Goal: Information Seeking & Learning: Check status

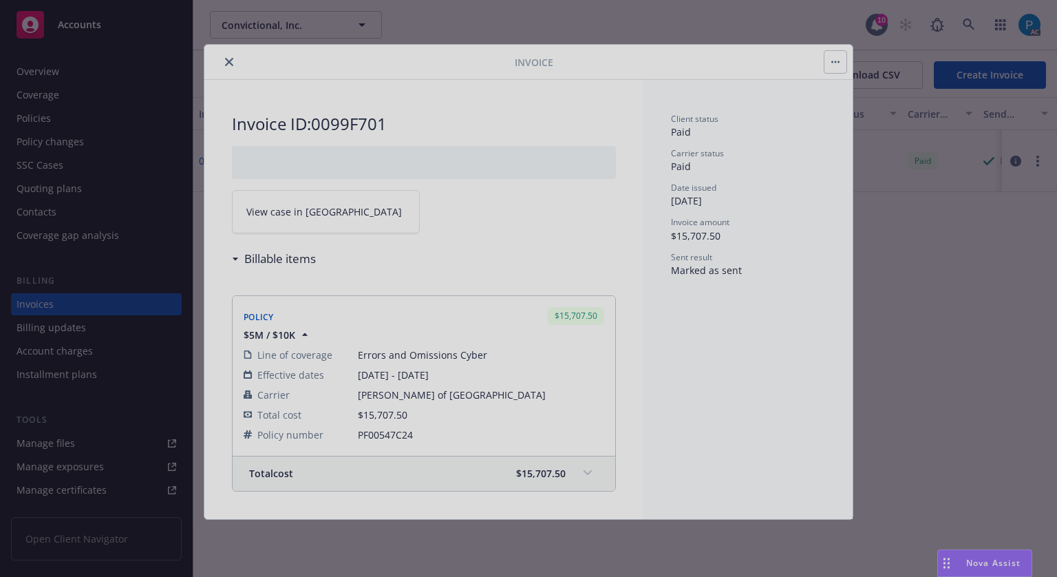
click at [108, 21] on div at bounding box center [528, 288] width 1057 height 577
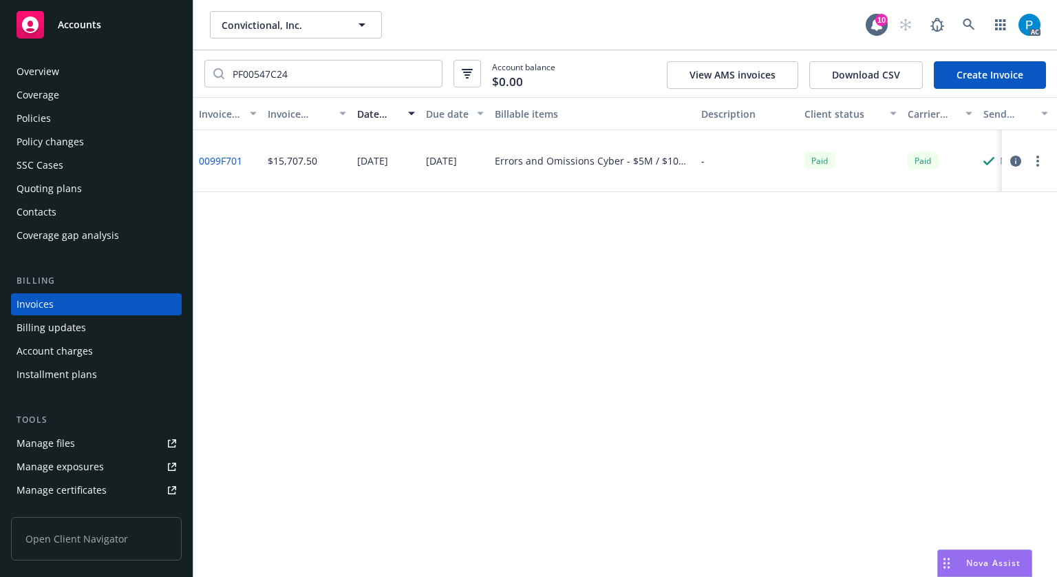
click at [108, 21] on div at bounding box center [528, 288] width 1057 height 577
click at [117, 24] on div "Accounts" at bounding box center [97, 25] width 160 height 28
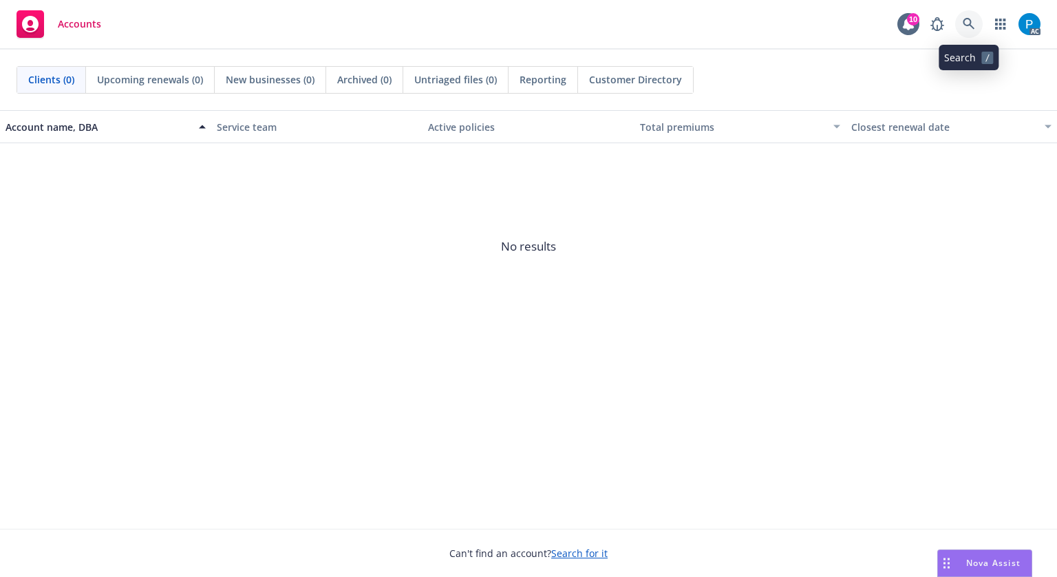
click at [967, 24] on icon at bounding box center [969, 24] width 12 height 12
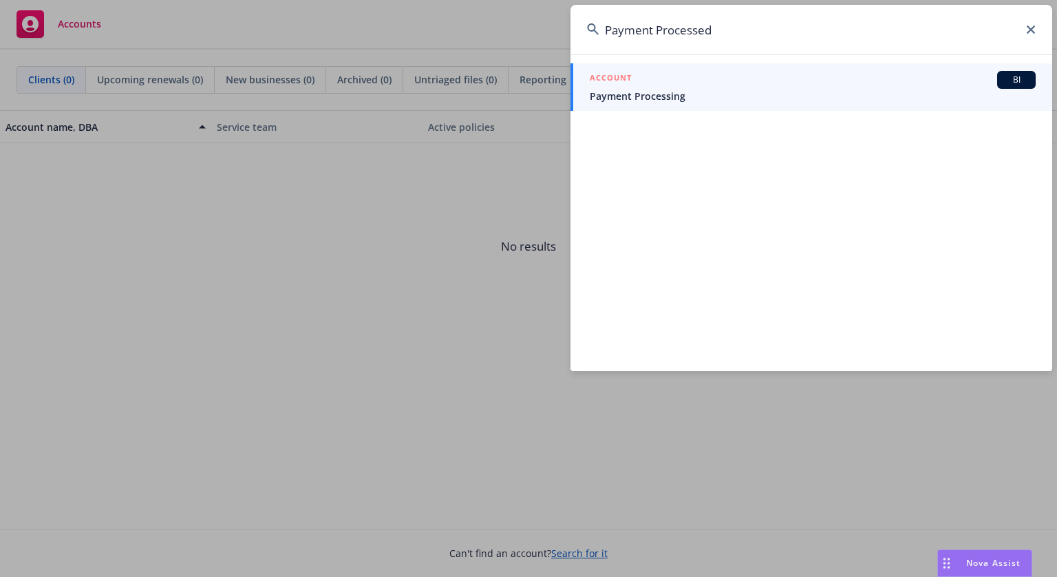
click at [768, 29] on input "Payment Processed" at bounding box center [811, 30] width 482 height 50
paste input "OCA 0553738-03"
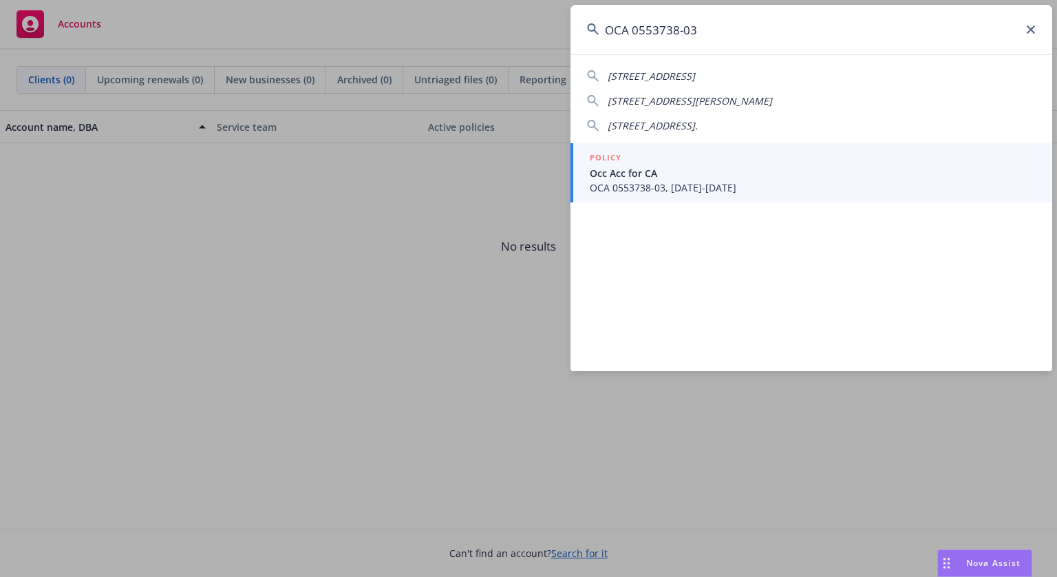
type input "OCA 0553738-03"
click at [723, 173] on span "Occ Acc for CA" at bounding box center [813, 173] width 446 height 14
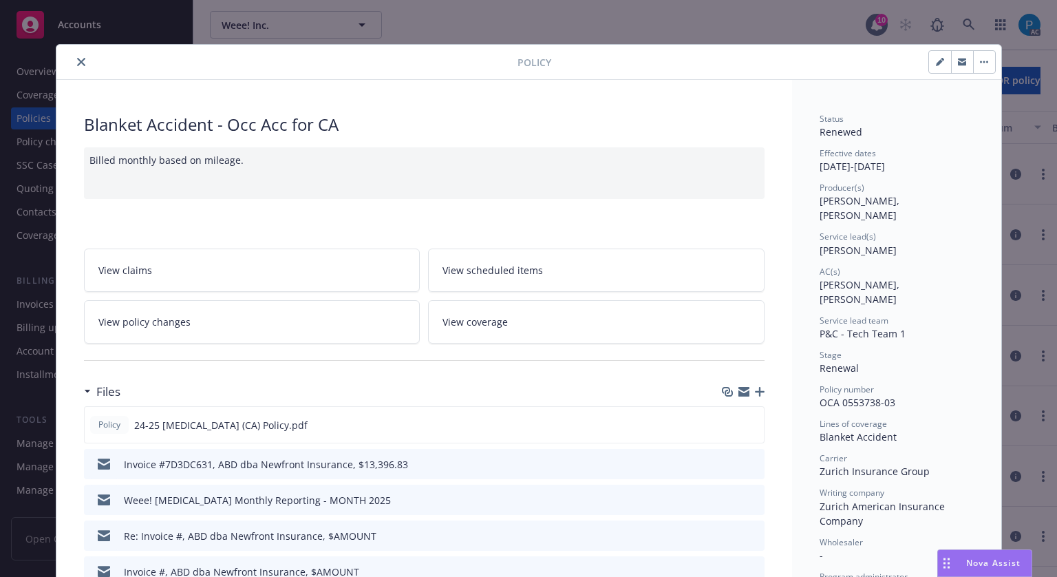
click at [77, 60] on icon "close" at bounding box center [81, 62] width 8 height 8
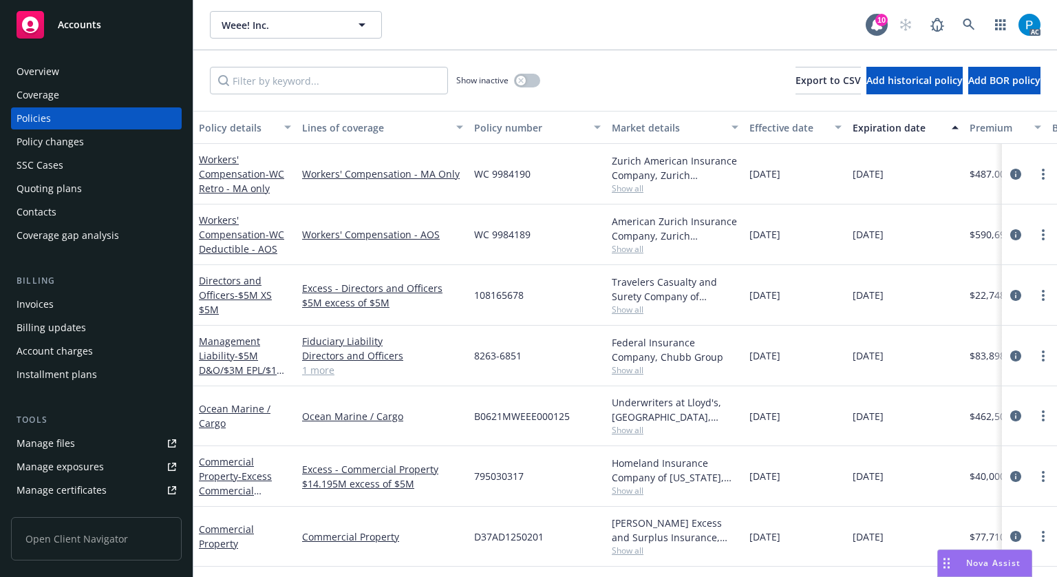
click at [40, 302] on div "Invoices" at bounding box center [35, 304] width 37 height 22
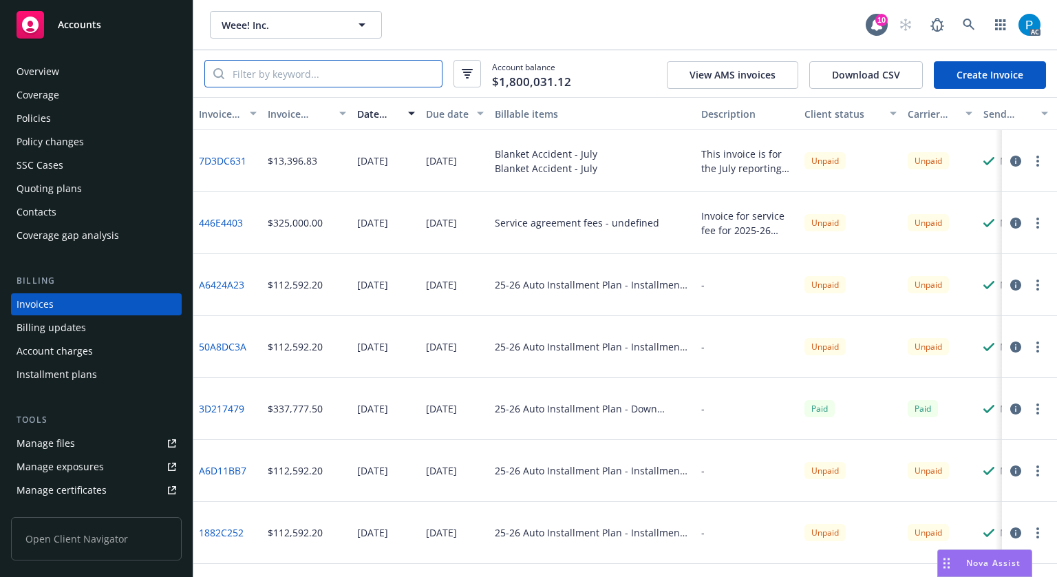
click at [359, 70] on input "search" at bounding box center [332, 74] width 217 height 26
paste input "OCA 0553738-03"
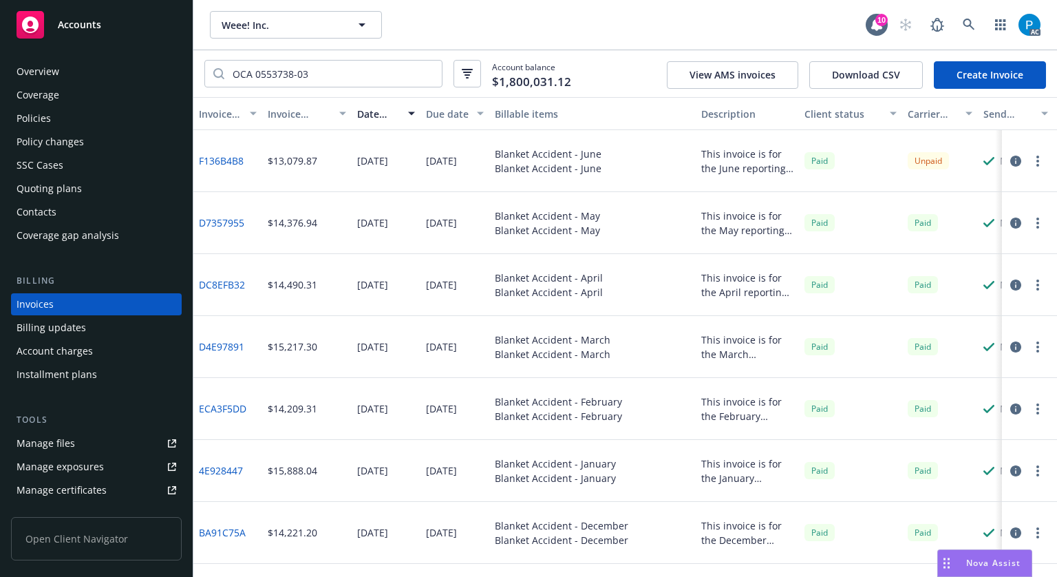
click at [1010, 162] on icon "button" at bounding box center [1015, 161] width 11 height 11
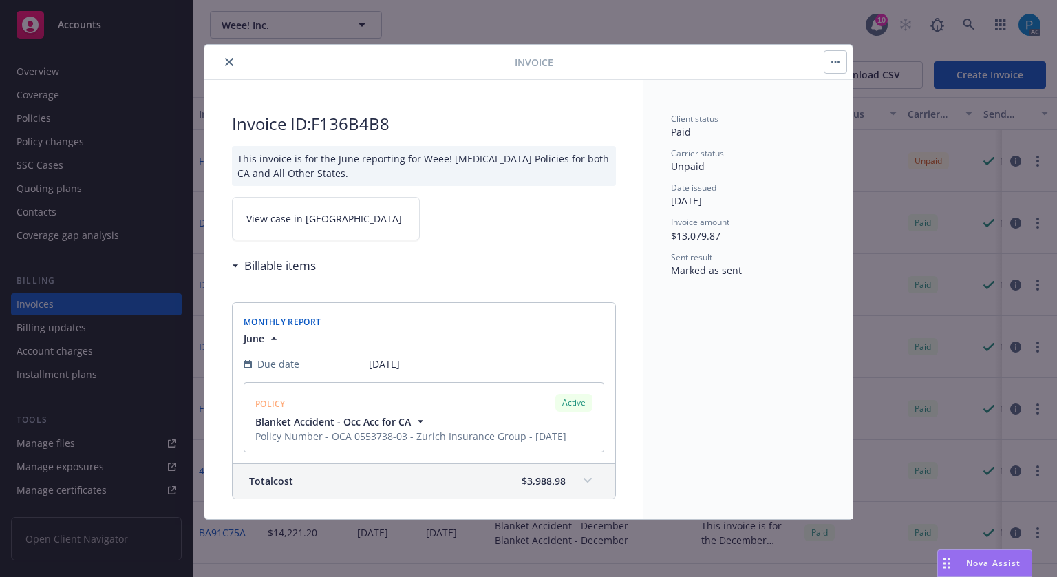
click at [324, 215] on link "View case in SSC" at bounding box center [326, 218] width 188 height 43
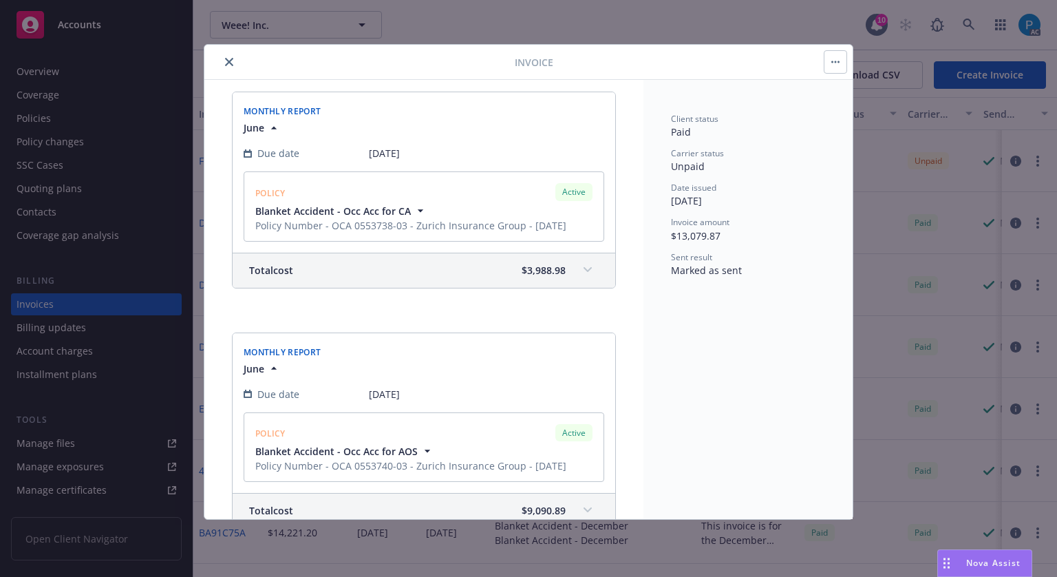
scroll to position [275, 0]
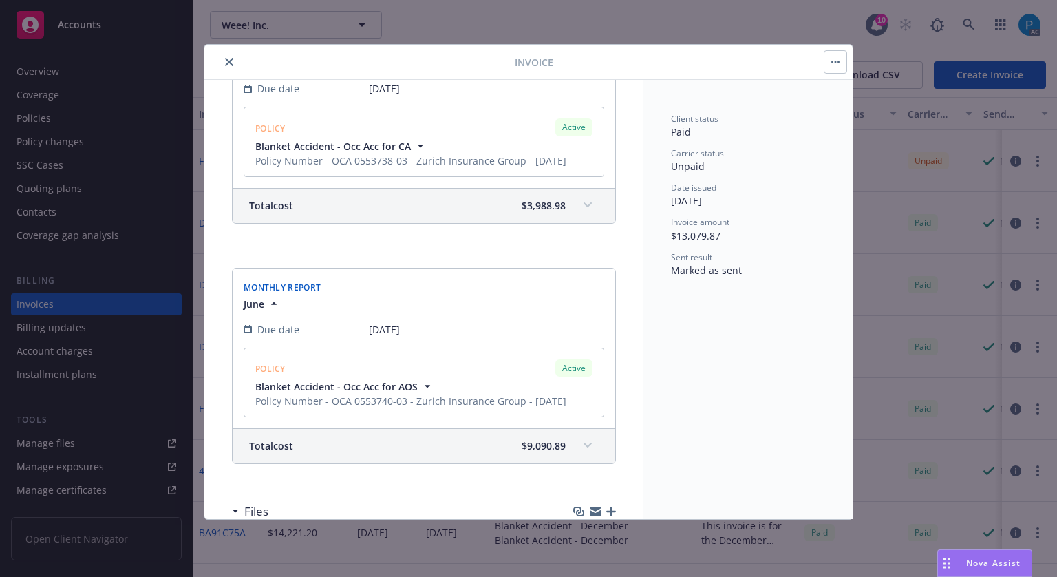
click at [537, 218] on div "Total cost $3,988.98" at bounding box center [424, 206] width 383 height 34
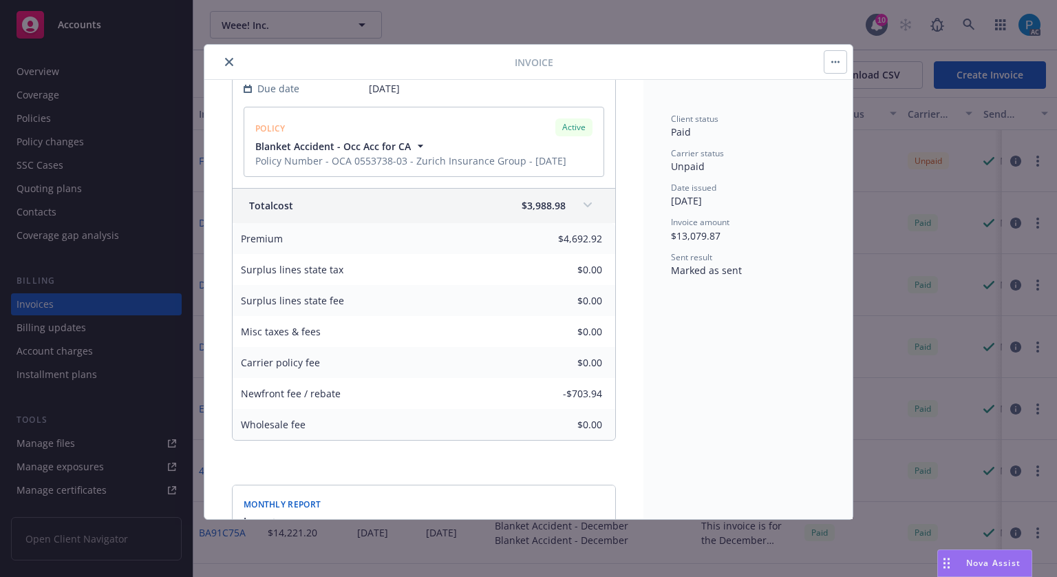
click at [537, 208] on span "$3,988.98" at bounding box center [544, 205] width 44 height 14
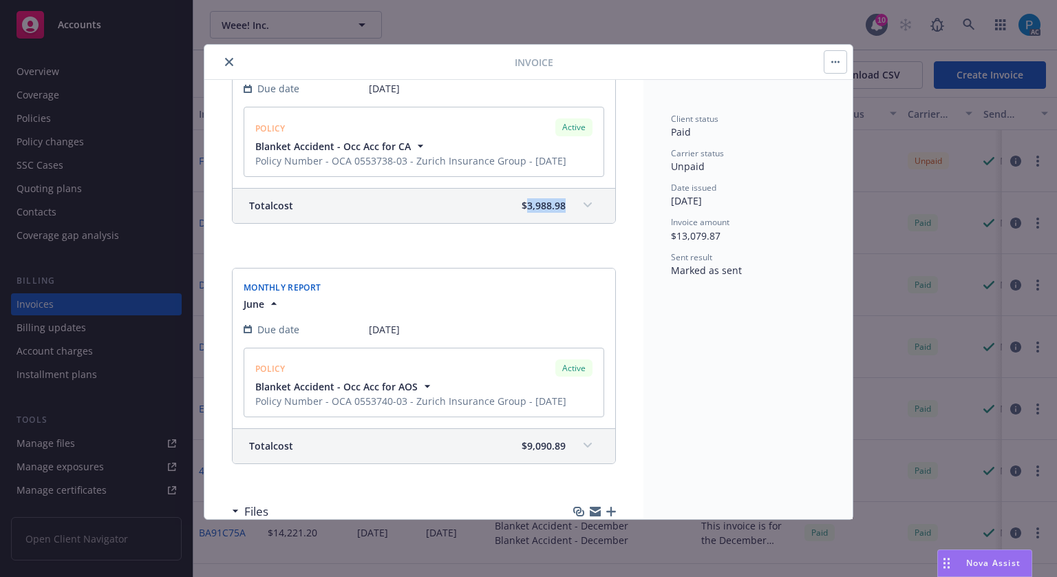
click at [537, 208] on span "$3,988.98" at bounding box center [544, 205] width 44 height 14
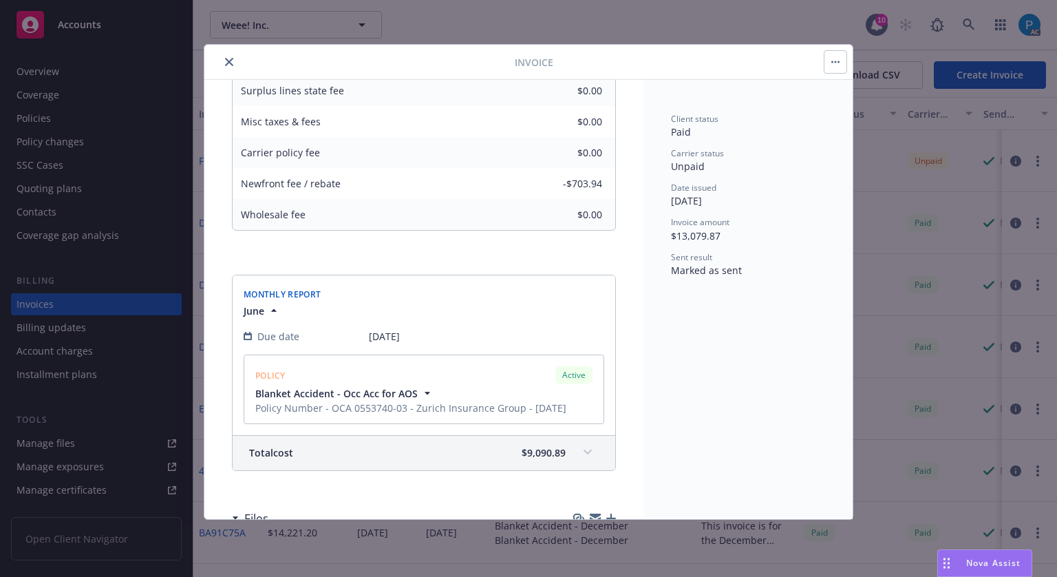
scroll to position [374, 0]
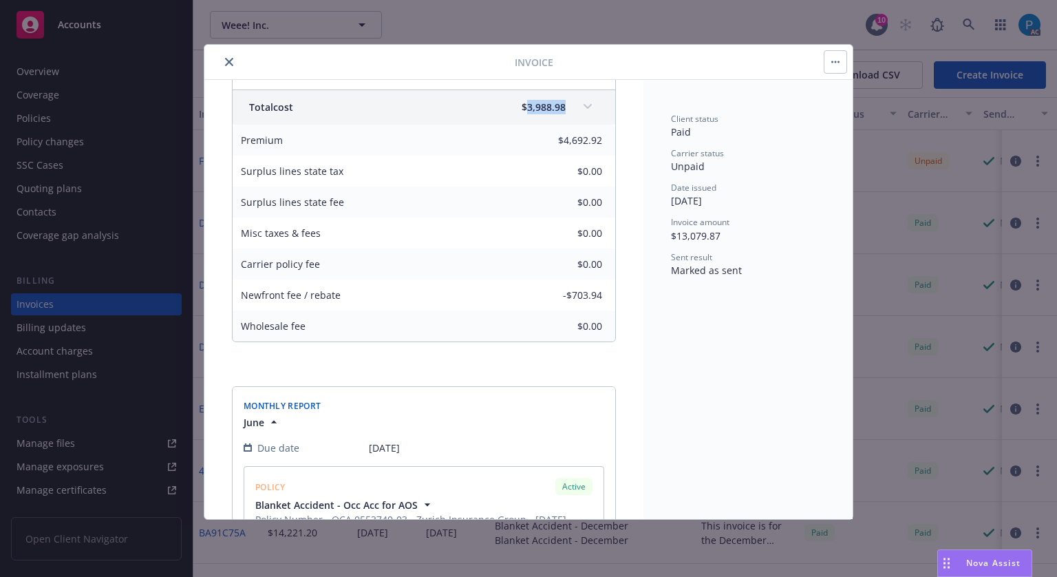
click at [225, 64] on icon "close" at bounding box center [229, 62] width 8 height 8
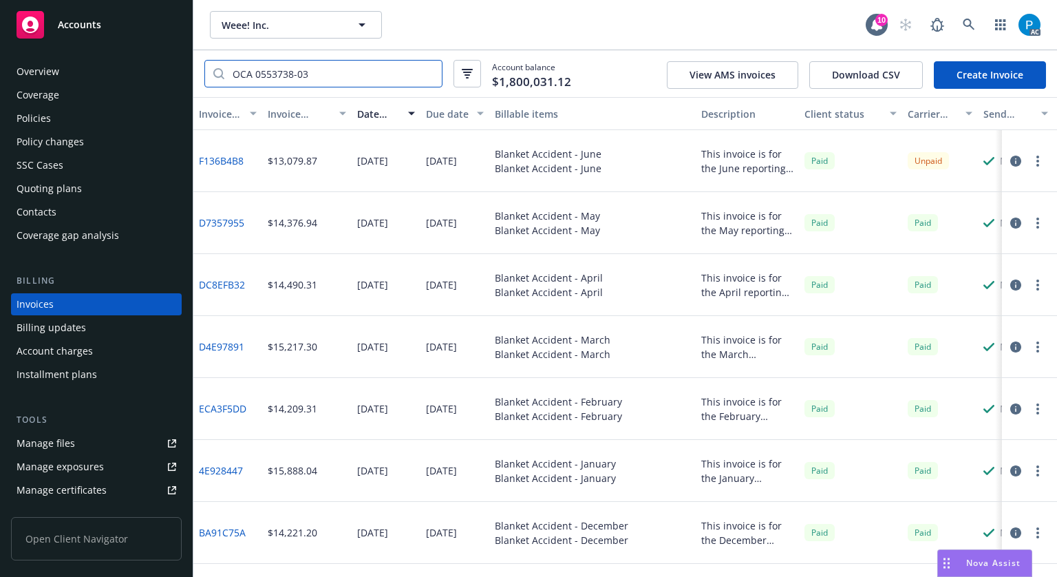
click at [319, 72] on input "OCA 0553738-03" at bounding box center [332, 74] width 217 height 26
paste input "40"
type input "OCA 0553740-03"
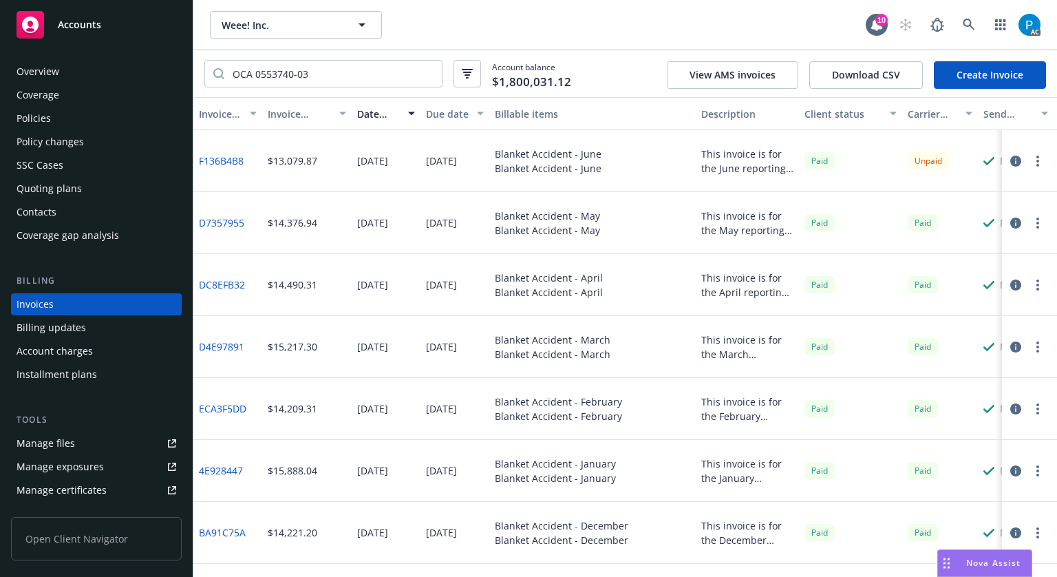
click at [47, 116] on div "Policies" at bounding box center [34, 118] width 34 height 22
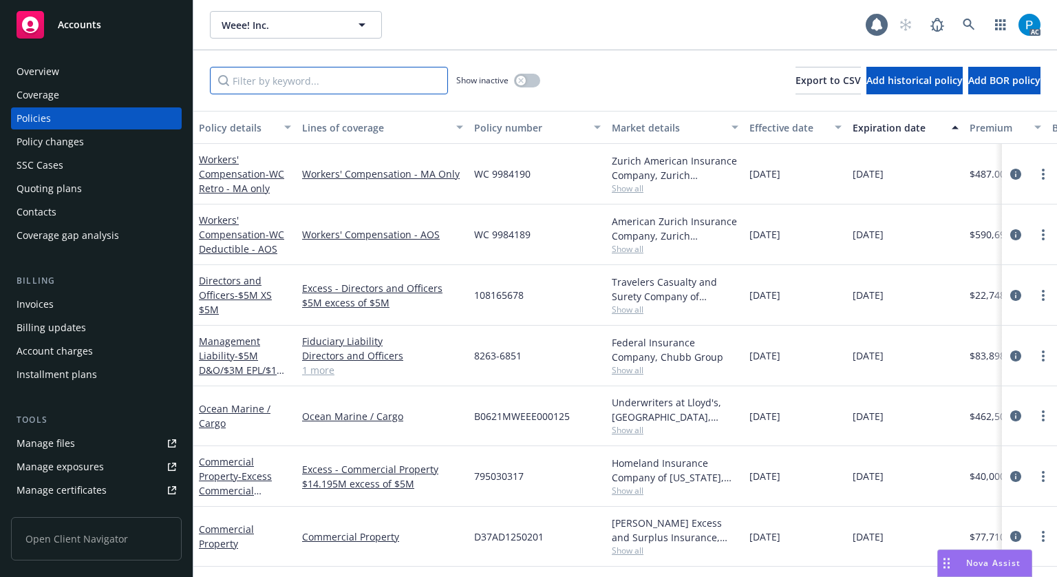
click at [321, 81] on input "Filter by keyword..." at bounding box center [329, 81] width 238 height 28
paste input "OCA 0553740-03"
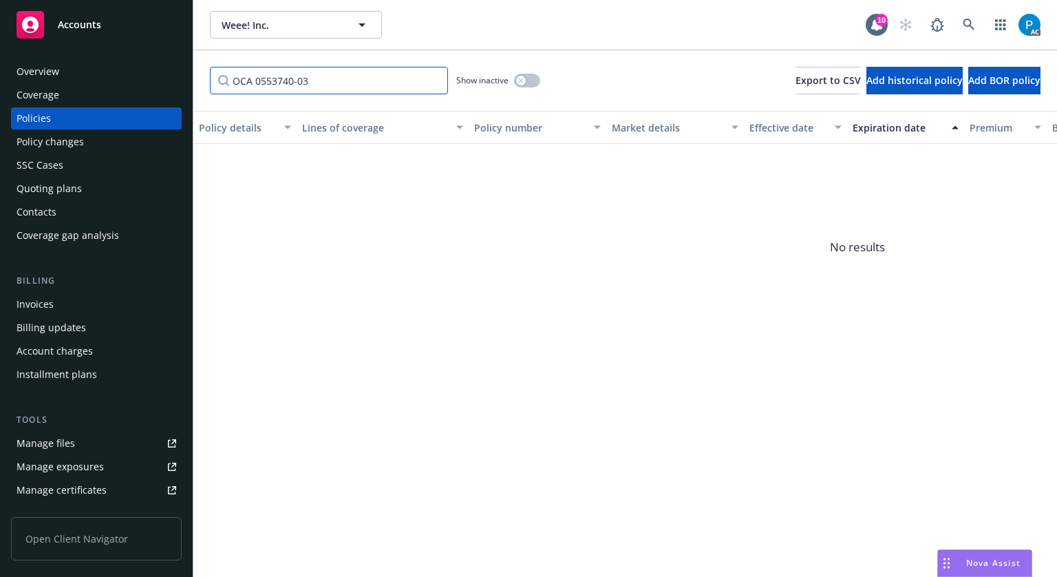
type input "OCA 0553740-03"
click at [118, 25] on div "Accounts" at bounding box center [97, 25] width 160 height 28
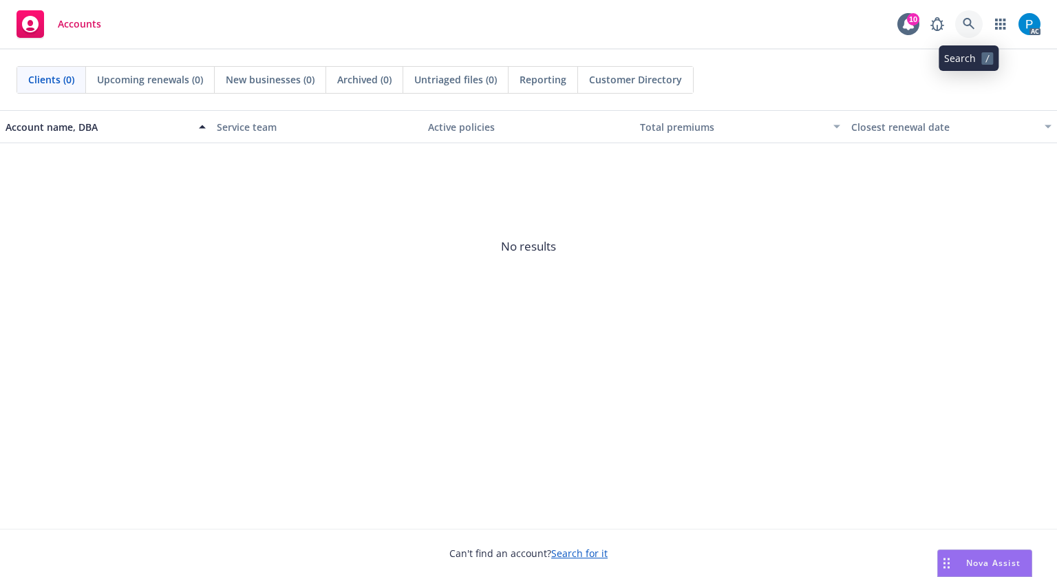
click at [965, 23] on icon at bounding box center [969, 24] width 12 height 12
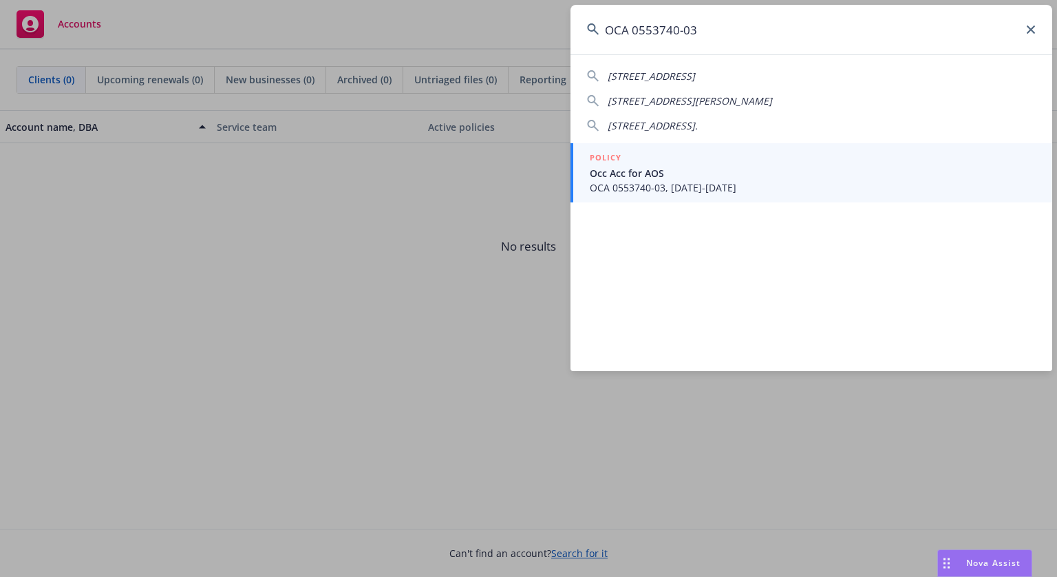
type input "OCA 0553740-03"
click at [685, 175] on span "Occ Acc for AOS" at bounding box center [813, 173] width 446 height 14
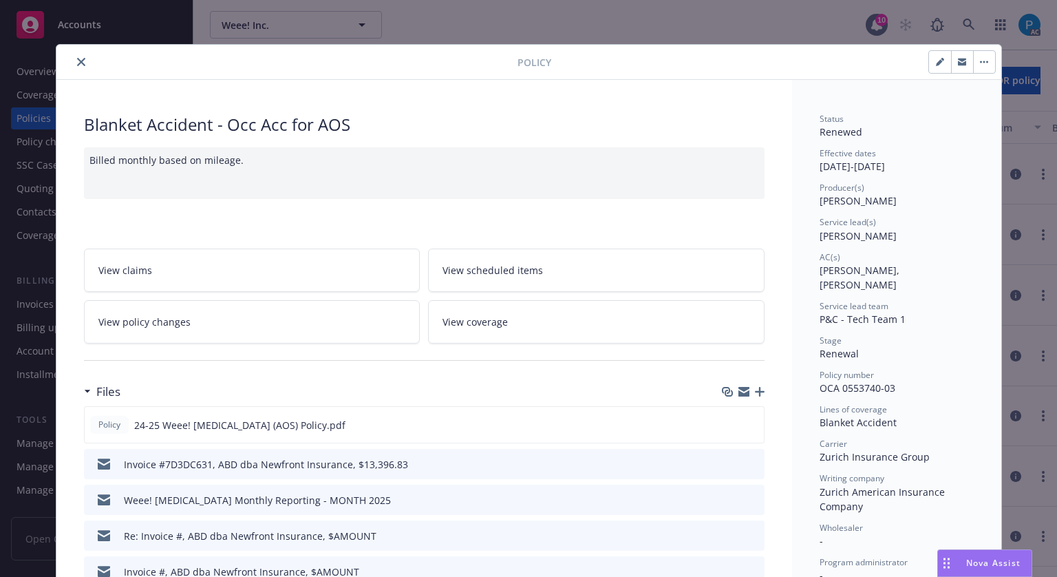
scroll to position [275, 0]
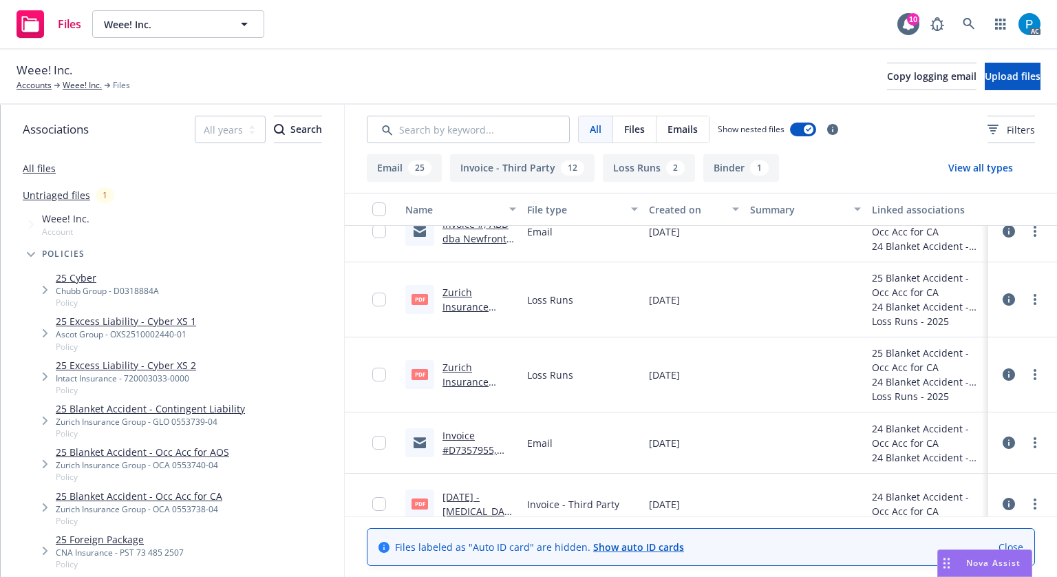
scroll to position [344, 0]
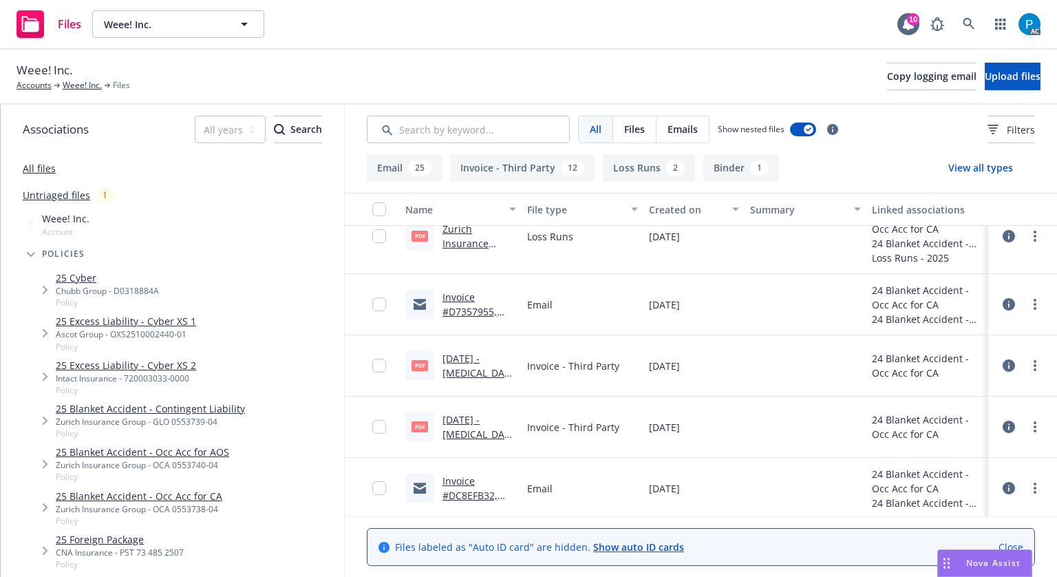
click at [471, 367] on link "[DATE] - [MEDICAL_DATA] ([GEOGRAPHIC_DATA]) - Monthly Report - [GEOGRAPHIC_DATA…" at bounding box center [478, 423] width 72 height 143
click at [465, 433] on link "[DATE] - [MEDICAL_DATA] ([GEOGRAPHIC_DATA]) - Monthly Report - [GEOGRAPHIC_DATA…" at bounding box center [478, 484] width 72 height 143
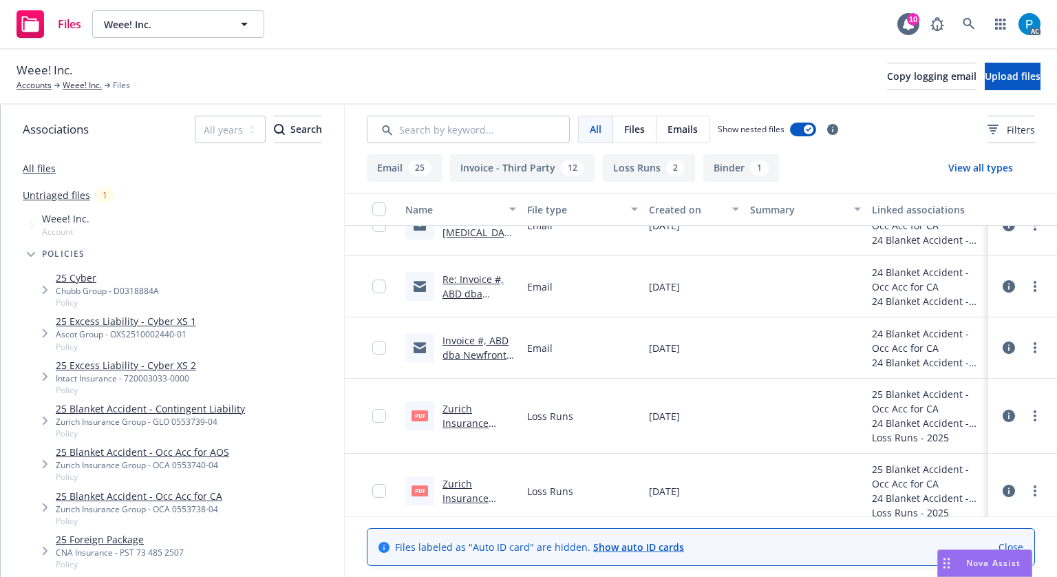
scroll to position [69, 0]
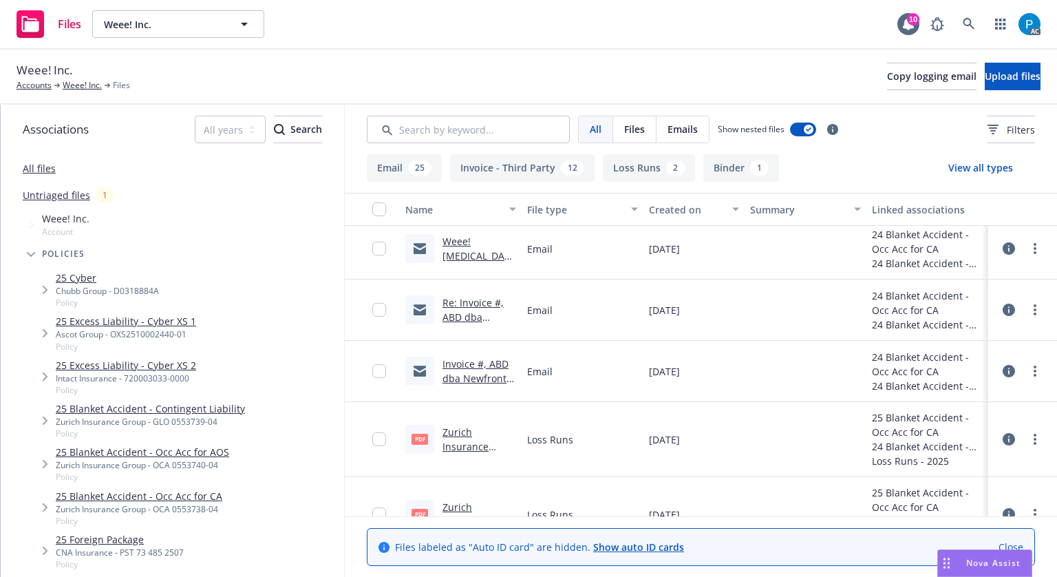
click at [479, 297] on link "Re: Invoice #, ABD dba Newfront Insurance, $AMOUNT" at bounding box center [472, 331] width 61 height 71
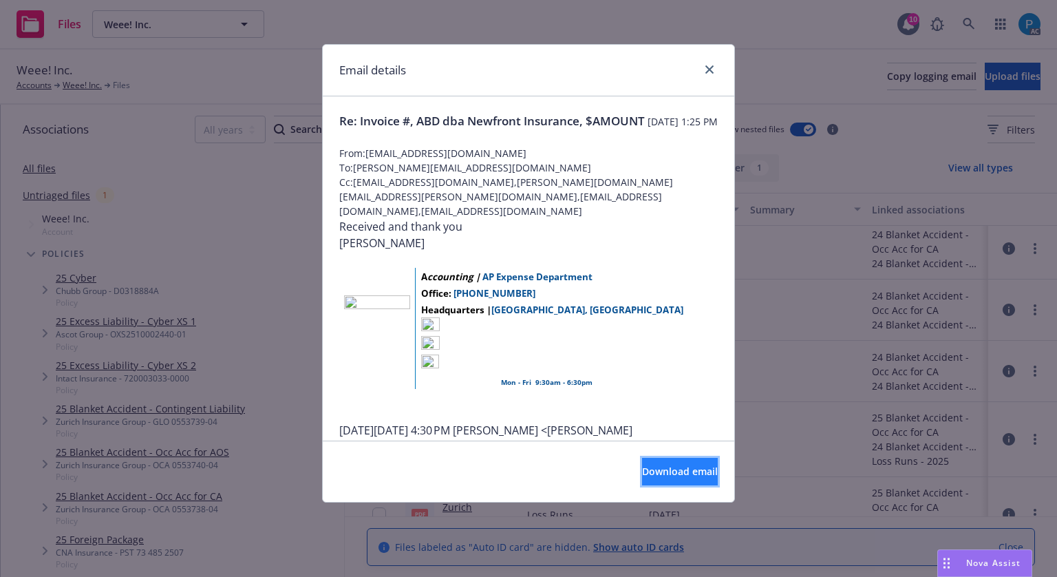
click at [650, 470] on span "Download email" at bounding box center [680, 470] width 76 height 13
click at [762, 78] on div "Email details Re: Invoice #, ABD dba Newfront Insurance, $AMOUNT [DATE] 1:25 PM…" at bounding box center [528, 288] width 1057 height 577
click at [707, 68] on icon "close" at bounding box center [709, 69] width 8 height 8
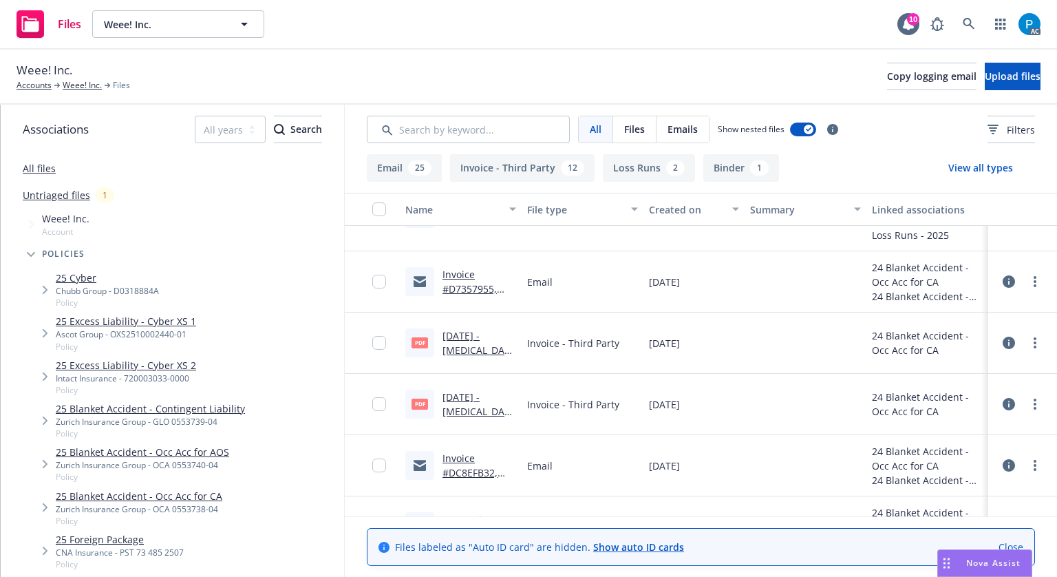
scroll to position [344, 0]
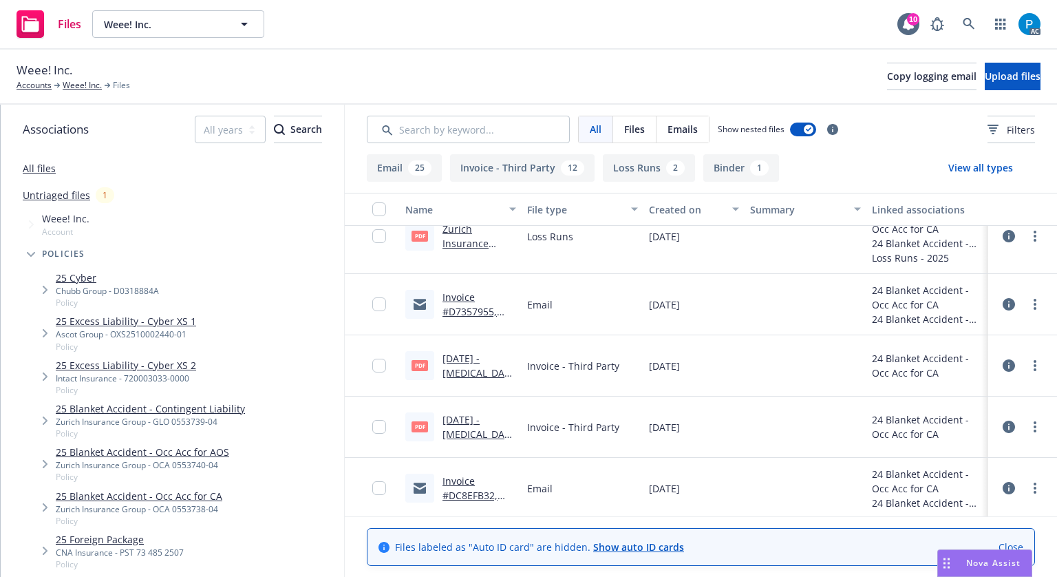
click at [459, 372] on link "[DATE] - [MEDICAL_DATA] ([GEOGRAPHIC_DATA]) - Monthly Report - [GEOGRAPHIC_DATA…" at bounding box center [478, 423] width 72 height 143
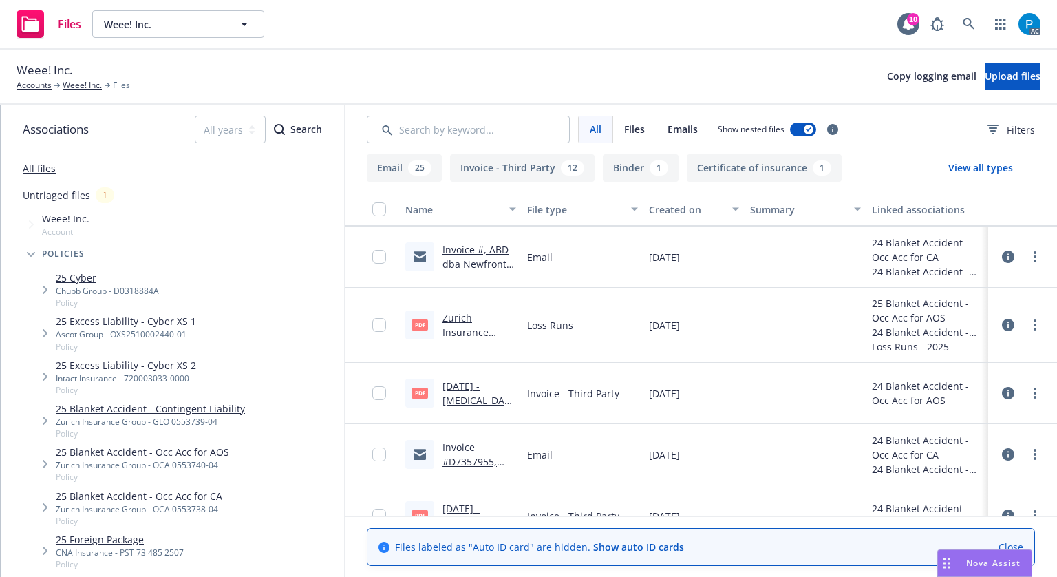
scroll to position [138, 0]
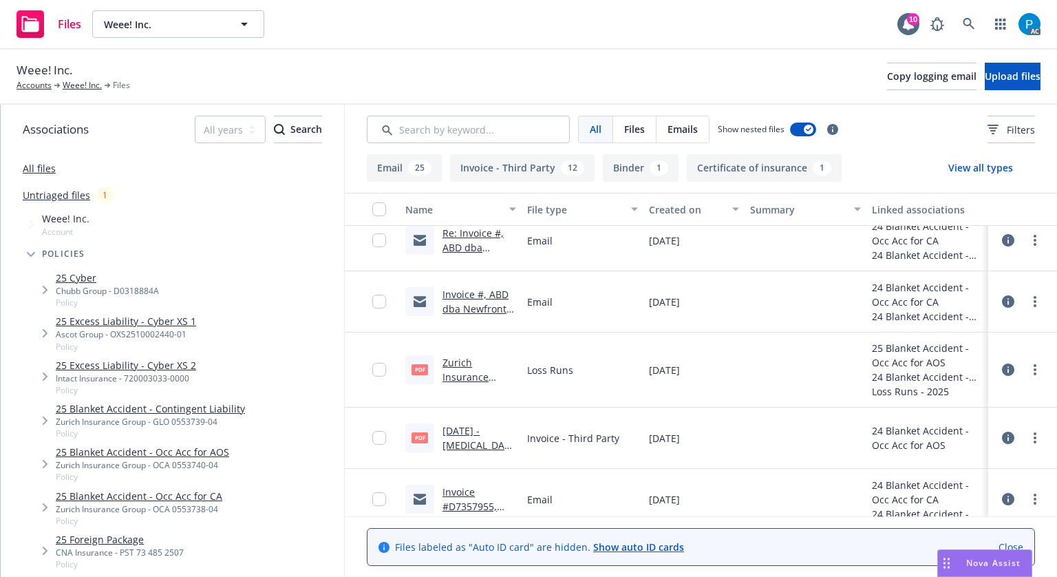
click at [471, 431] on link "1/1/2025 - Occupational Accident (AOS) - Monthly Report - Zurich Invoice.pdf" at bounding box center [478, 481] width 72 height 114
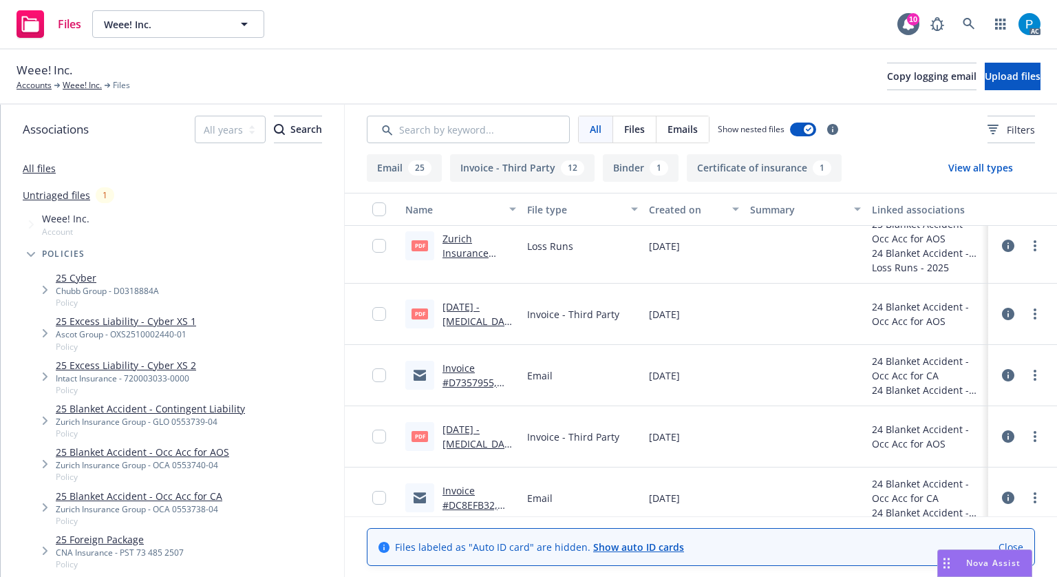
scroll to position [275, 0]
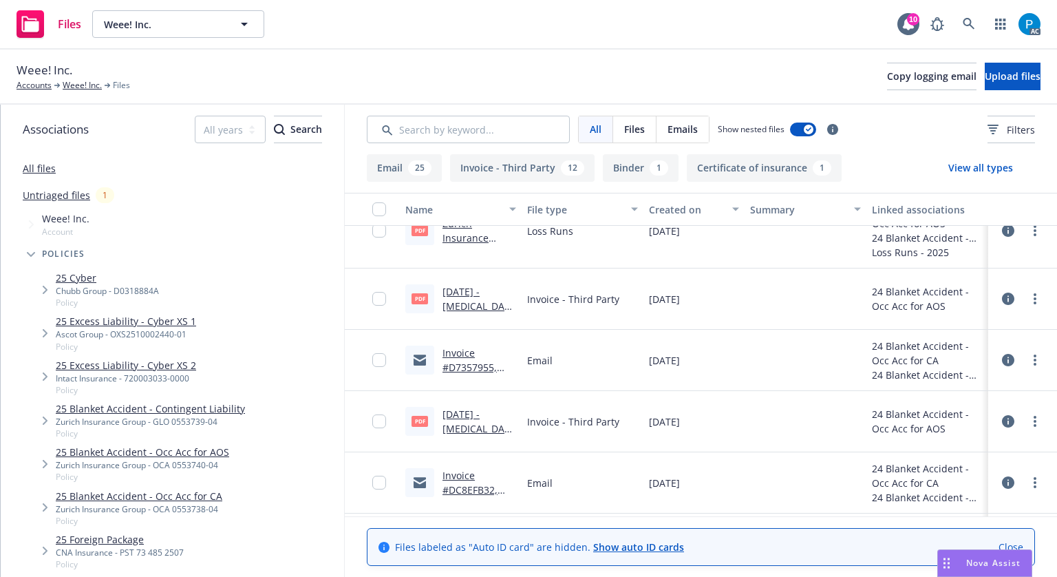
click at [471, 428] on link "4/1/2025 - Occupational Accident (AOS) - Monthly Report - Zurich Invoice.pdf" at bounding box center [478, 464] width 72 height 114
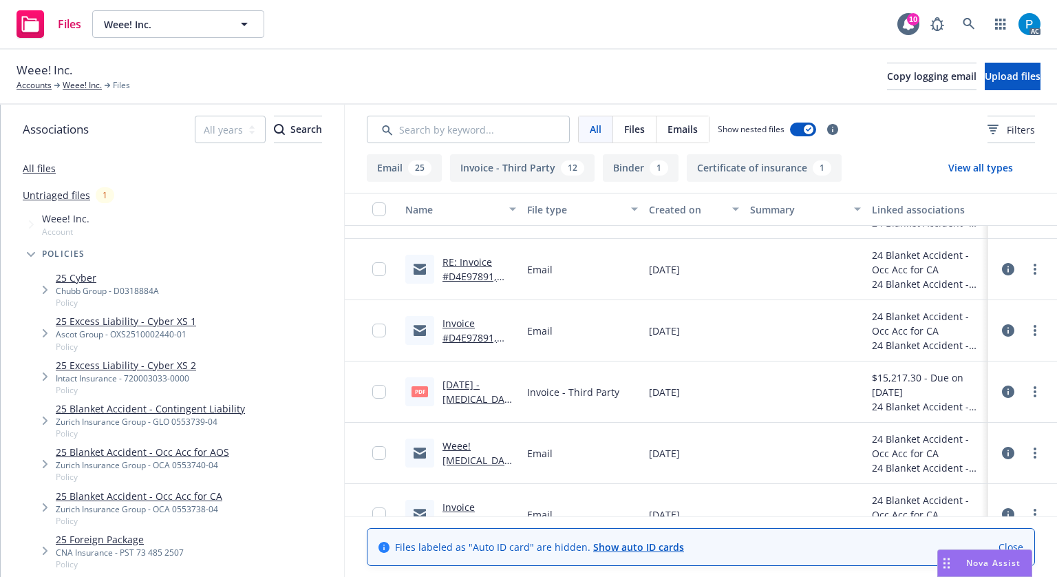
scroll to position [826, 0]
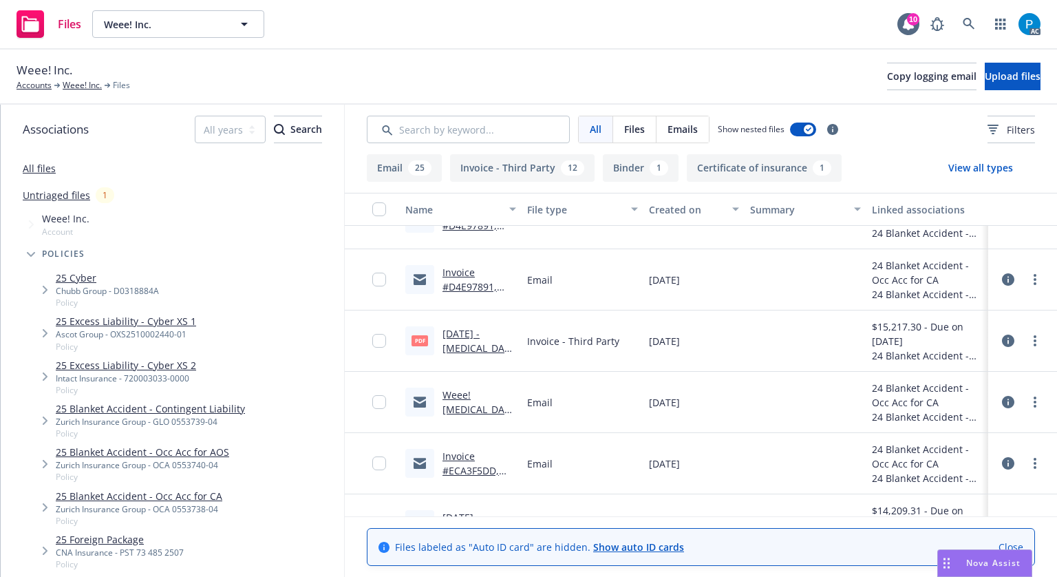
click at [473, 350] on link "3/1/2025 - Occupational Accident (AOS) - Monthly Report - Zurich Invoice.pdf" at bounding box center [478, 384] width 72 height 114
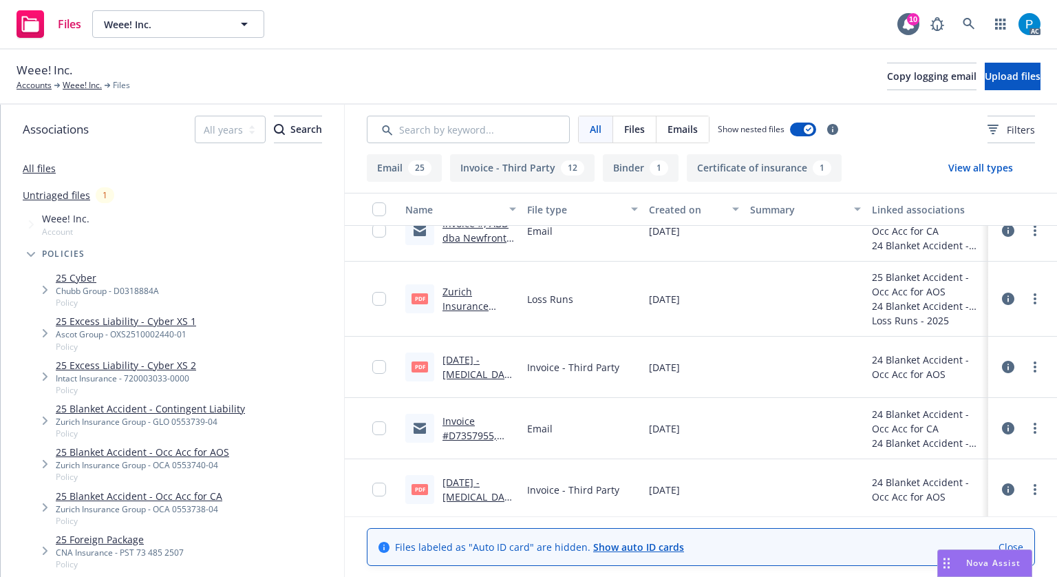
scroll to position [275, 0]
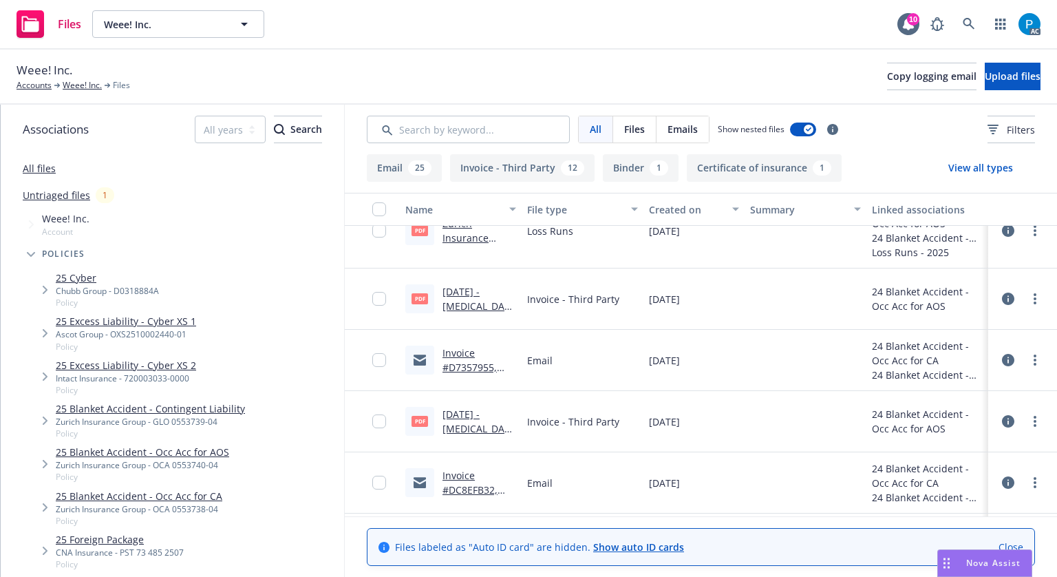
click at [469, 430] on link "4/1/2025 - Occupational Accident (AOS) - Monthly Report - Zurich Invoice.pdf" at bounding box center [478, 464] width 72 height 114
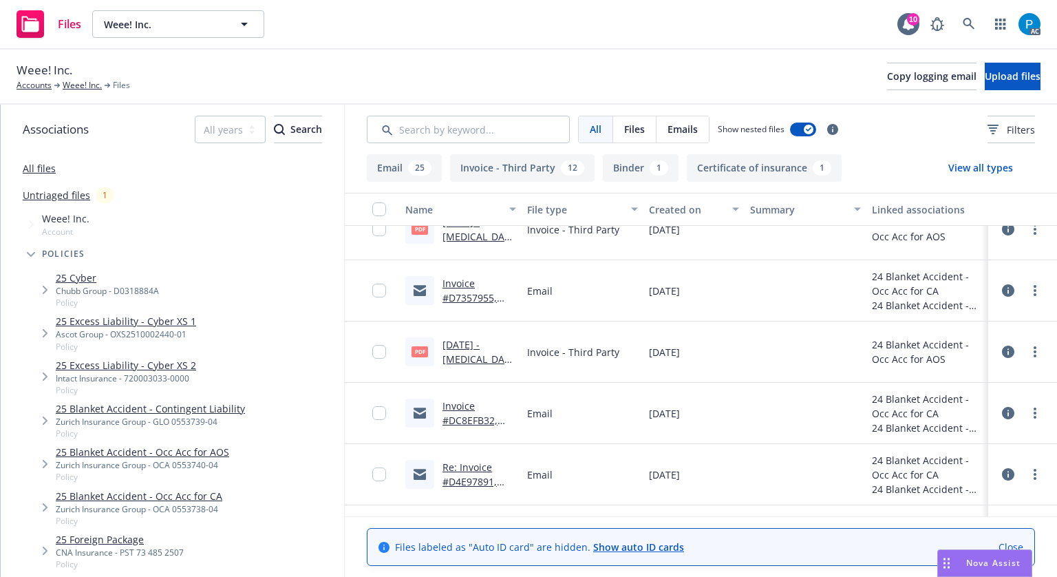
scroll to position [138, 0]
